Goal: Find specific page/section: Find specific page/section

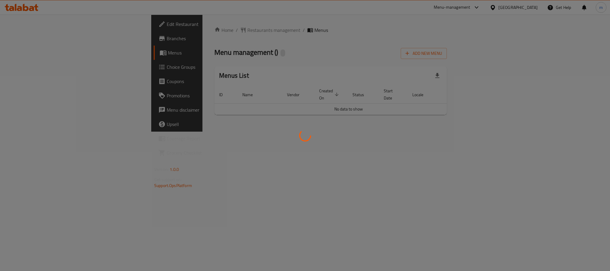
drag, startPoint x: 174, startPoint y: 41, endPoint x: 0, endPoint y: 52, distance: 174.0
click at [172, 41] on div at bounding box center [305, 135] width 610 height 271
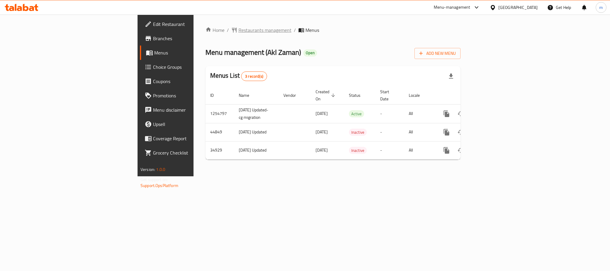
click at [239, 29] on span "Restaurants management" at bounding box center [265, 30] width 53 height 7
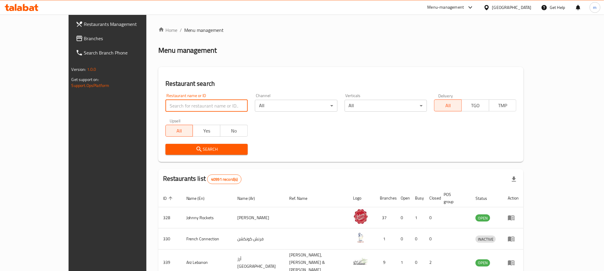
click at [165, 103] on input "search" at bounding box center [206, 106] width 82 height 12
paste input "9973"
type input "9973"
click button "Search" at bounding box center [206, 149] width 82 height 11
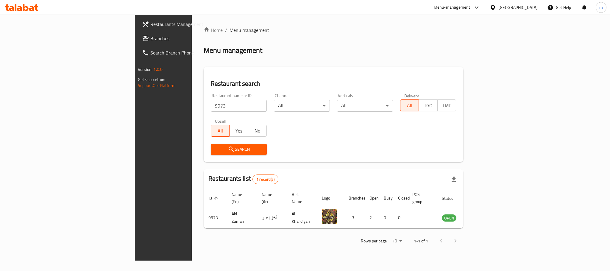
click at [135, 67] on footer "Version: 1.0.0 Get support on: Support.OpsPlatform" at bounding box center [186, 77] width 102 height 30
click at [137, 44] on link "Branches" at bounding box center [187, 38] width 100 height 14
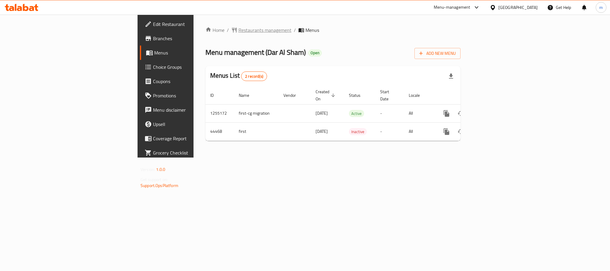
click at [239, 29] on span "Restaurants management" at bounding box center [265, 30] width 53 height 7
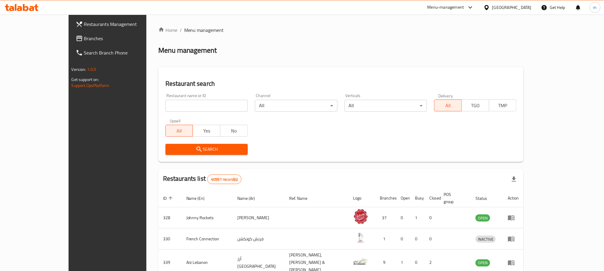
click at [202, 108] on input "search" at bounding box center [206, 106] width 82 height 12
paste input "22846"
type input "22846"
click button "Search" at bounding box center [206, 149] width 82 height 11
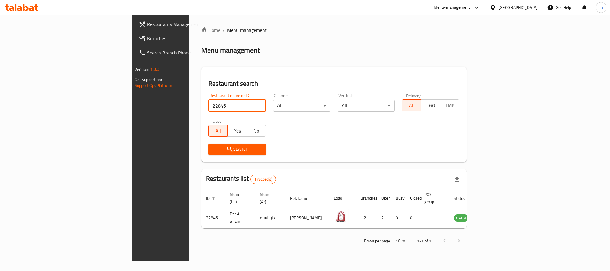
click at [213, 151] on span "Search" at bounding box center [237, 149] width 48 height 7
